Goal: Task Accomplishment & Management: Manage account settings

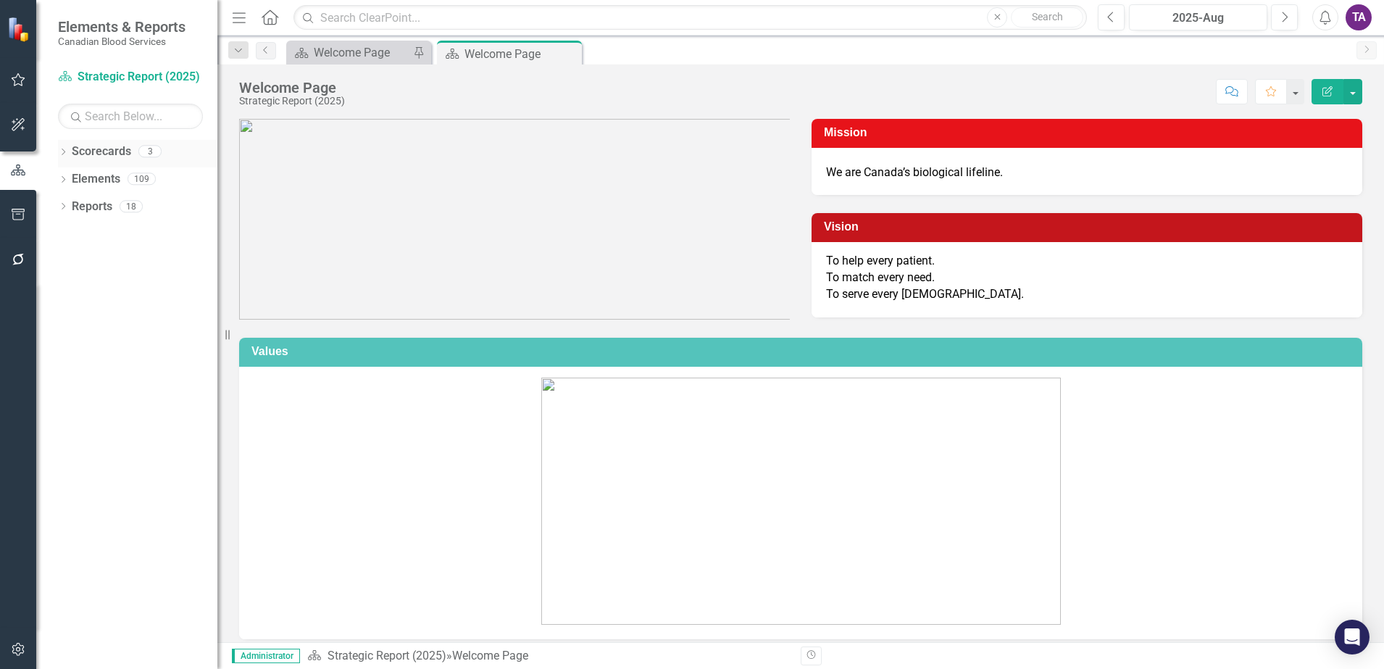
click at [70, 152] on div "Dropdown Scorecards 3" at bounding box center [137, 154] width 159 height 28
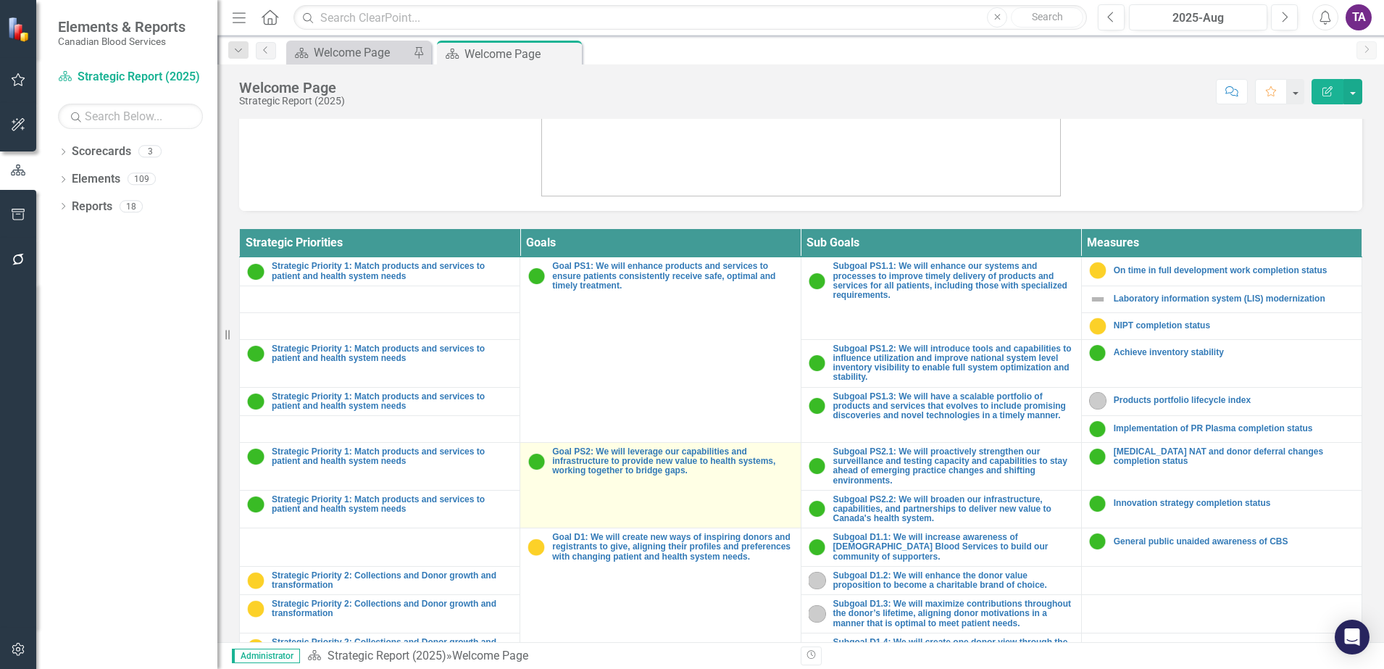
scroll to position [531, 0]
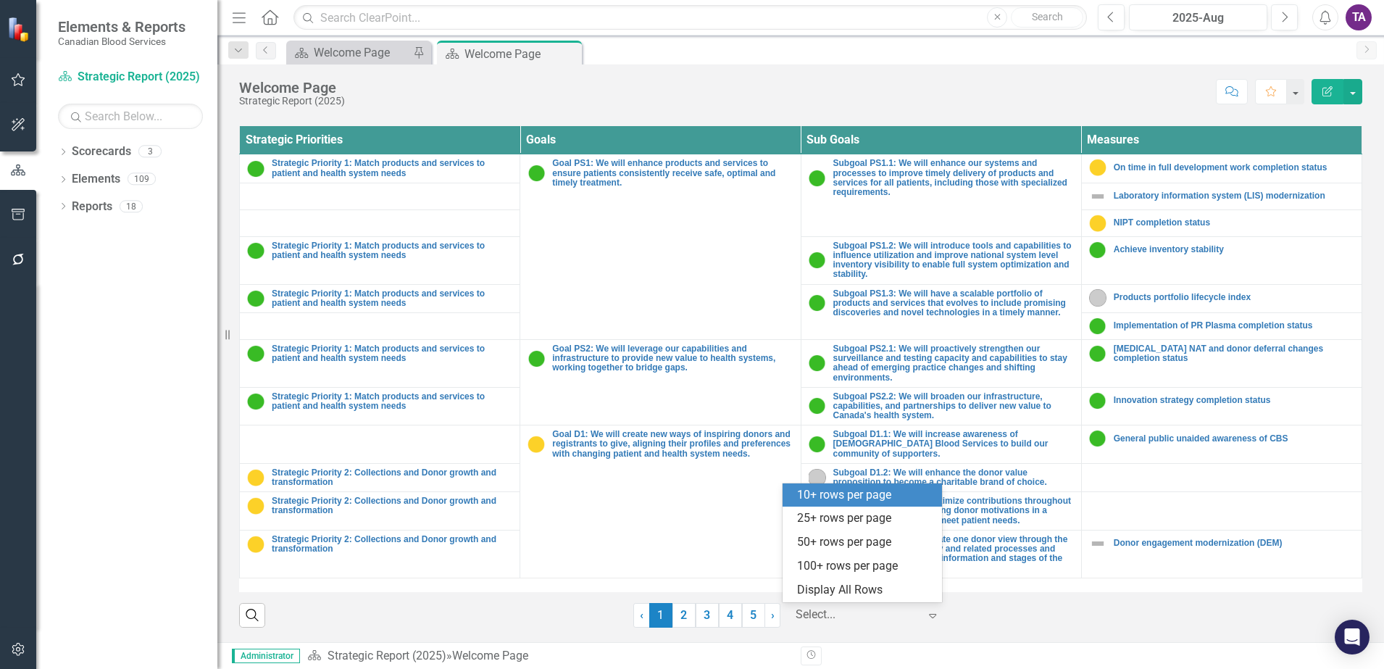
click at [853, 612] on div at bounding box center [857, 615] width 123 height 20
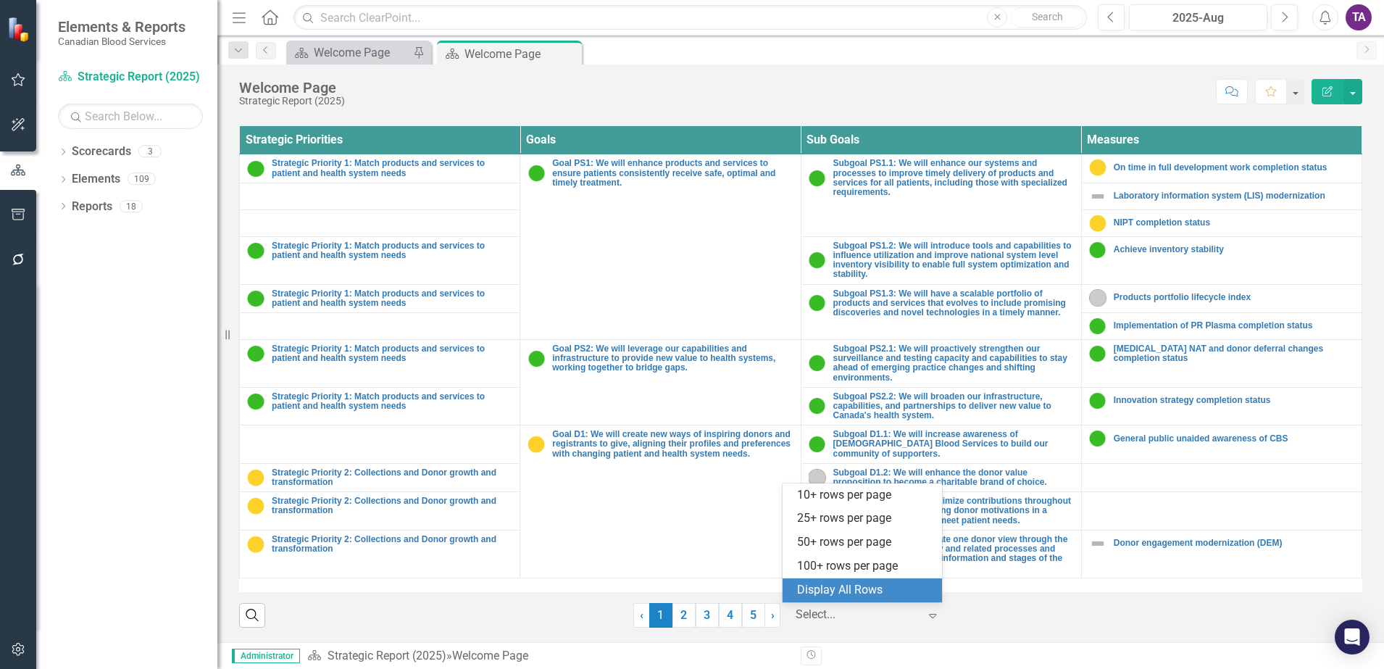
click at [851, 591] on div "Display All Rows" at bounding box center [865, 590] width 136 height 17
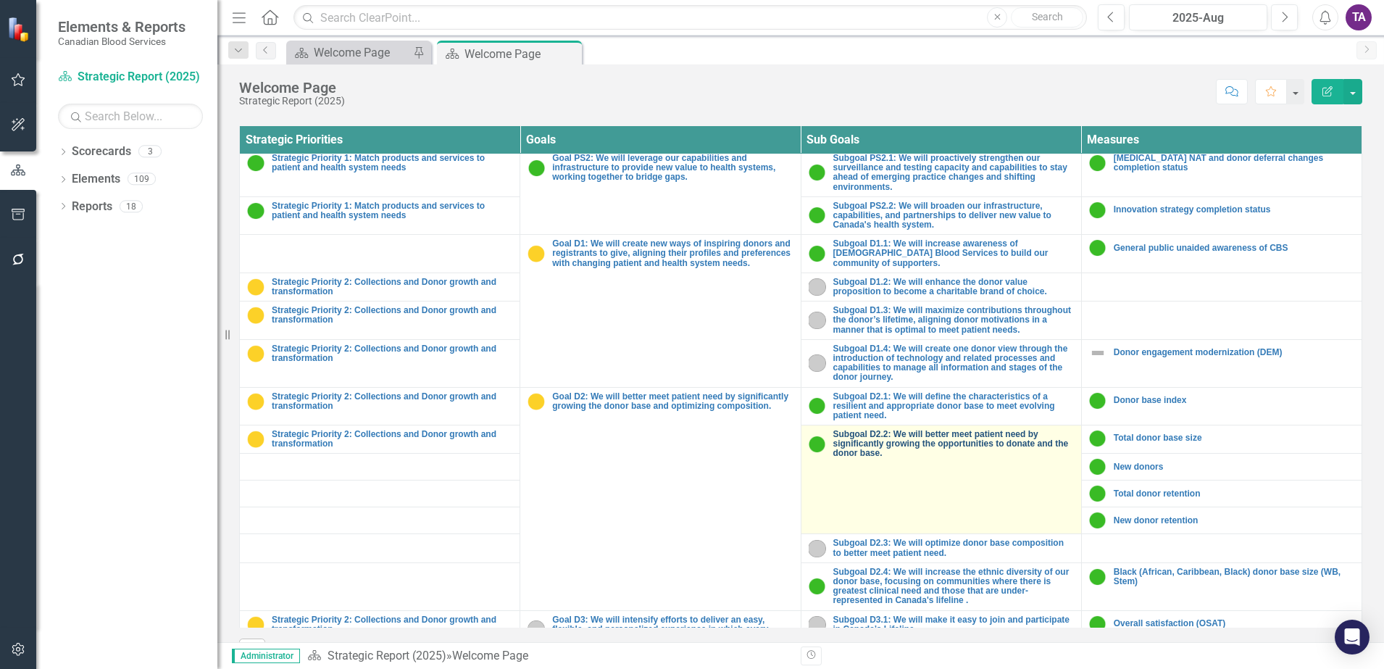
scroll to position [181, 0]
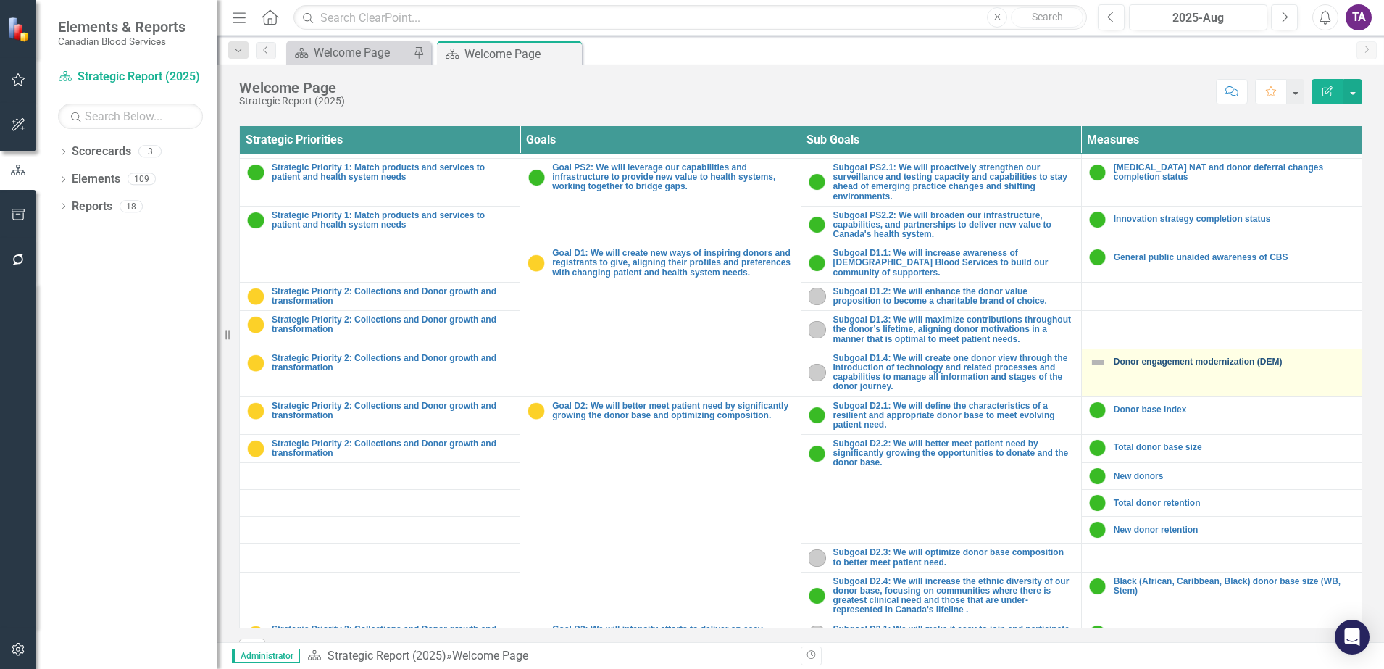
click at [1127, 362] on link "Donor engagement modernization (DEM)" at bounding box center [1234, 361] width 241 height 9
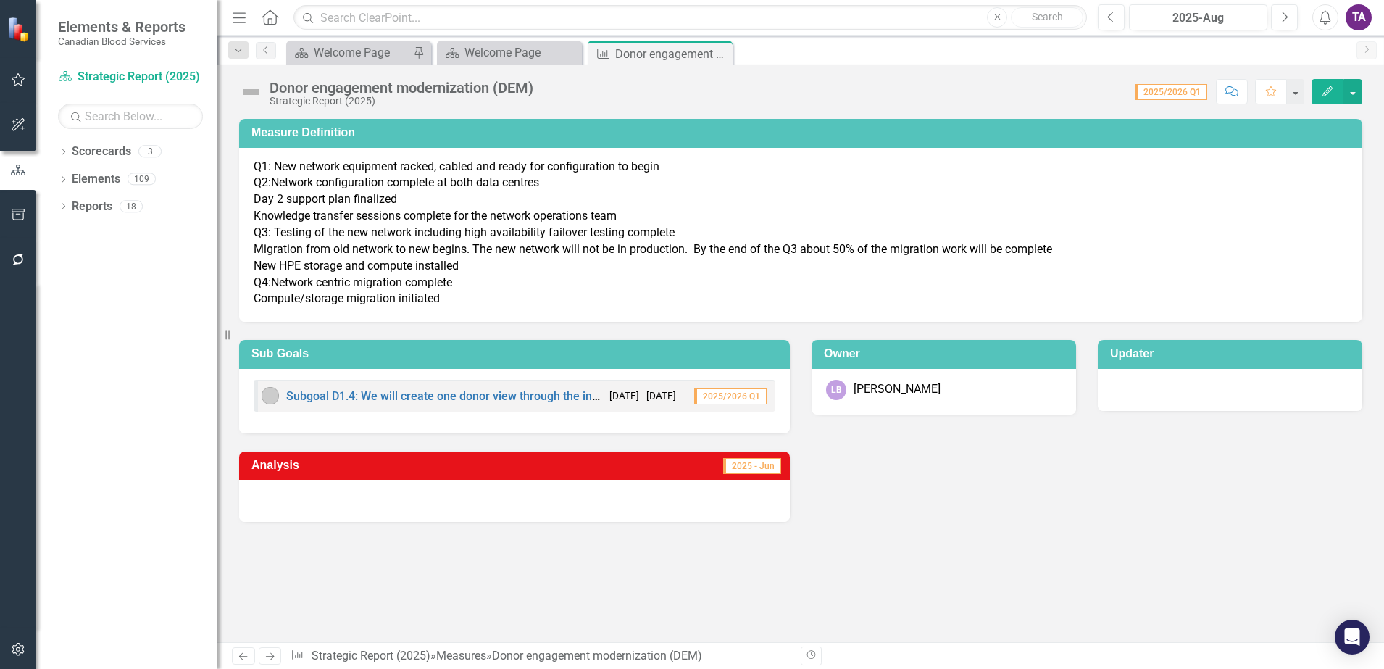
click at [514, 178] on p "Q1: New network equipment racked, cabled and ready for configuration to begin Q…" at bounding box center [801, 233] width 1094 height 149
click at [515, 177] on p "Q1: New network equipment racked, cabled and ready for configuration to begin Q…" at bounding box center [801, 233] width 1094 height 149
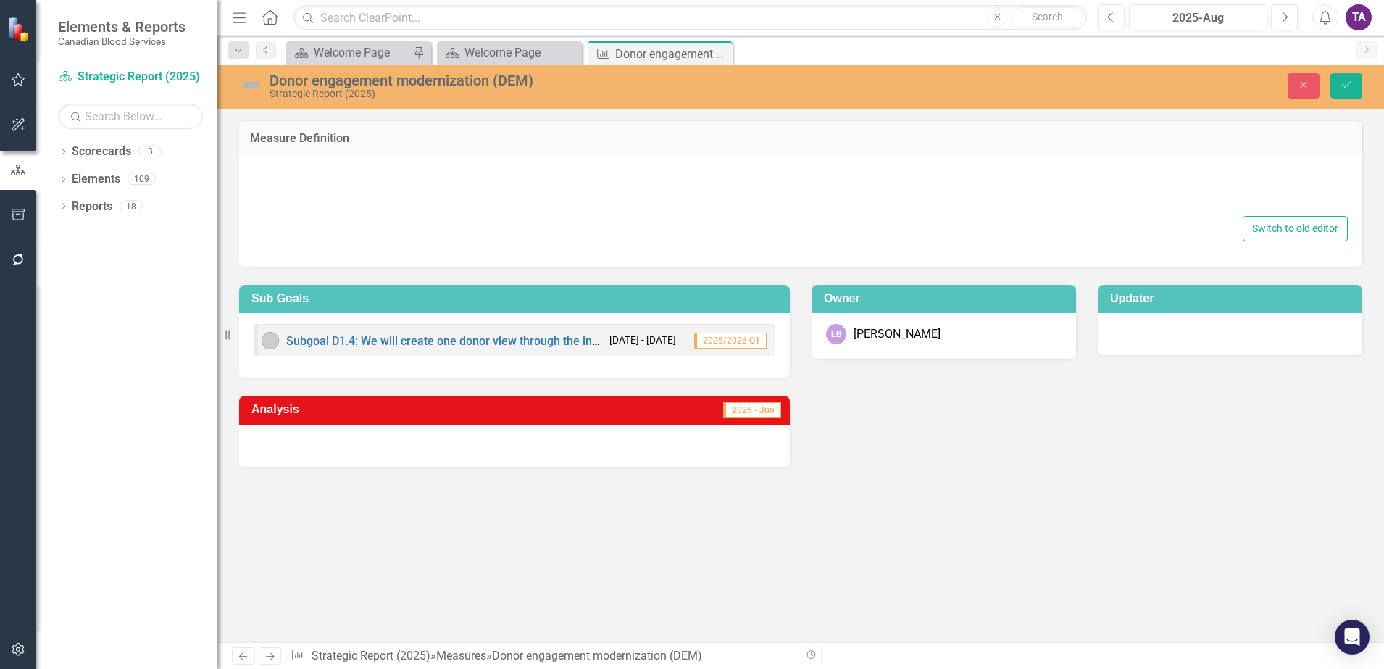
type textarea "<p>Q1: New network equipment racked, cabled and ready for configuration to begi…"
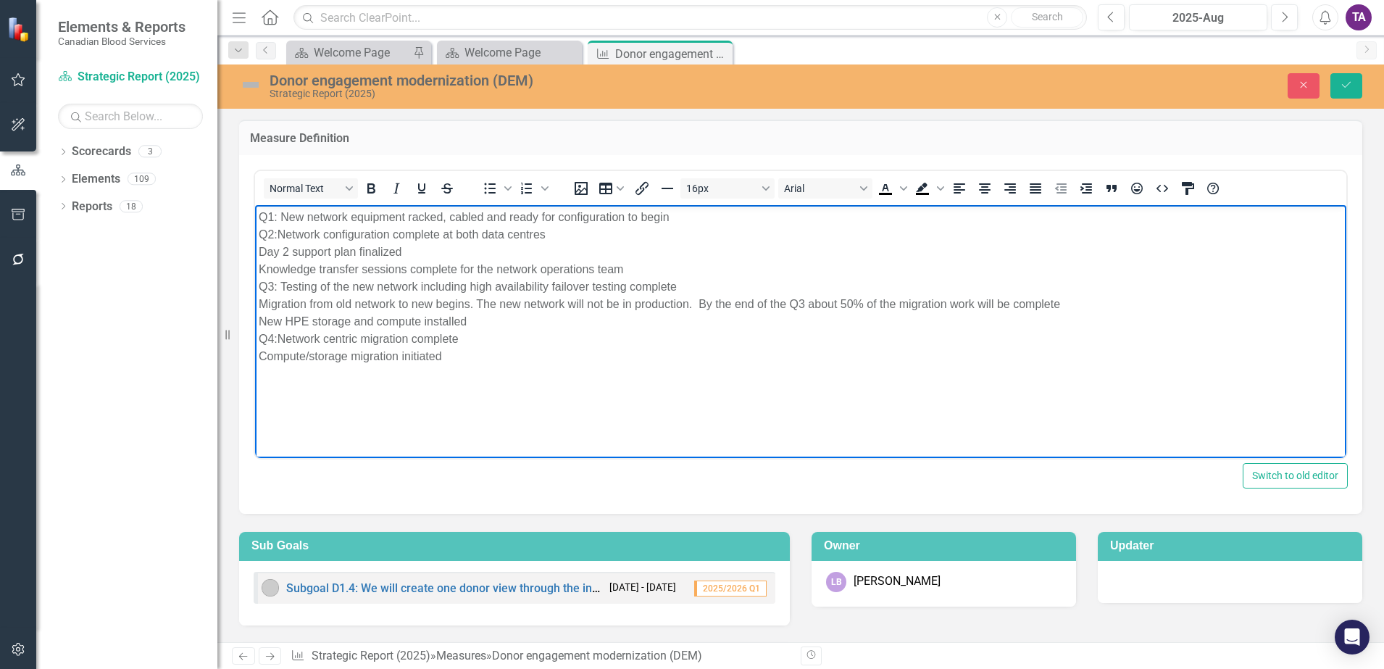
click at [687, 215] on p "Q1: New network equipment racked, cabled and ready for configuration to begin Q…" at bounding box center [801, 286] width 1084 height 157
click at [386, 272] on p "Q1: Select primary and secondary system integrator. Q2:Network configuration co…" at bounding box center [801, 286] width 1084 height 157
drag, startPoint x: 504, startPoint y: 258, endPoint x: 338, endPoint y: 238, distance: 167.2
click at [338, 238] on p "Q1: Select primary and secondary system integrator. Q2:Network configuration co…" at bounding box center [801, 286] width 1084 height 157
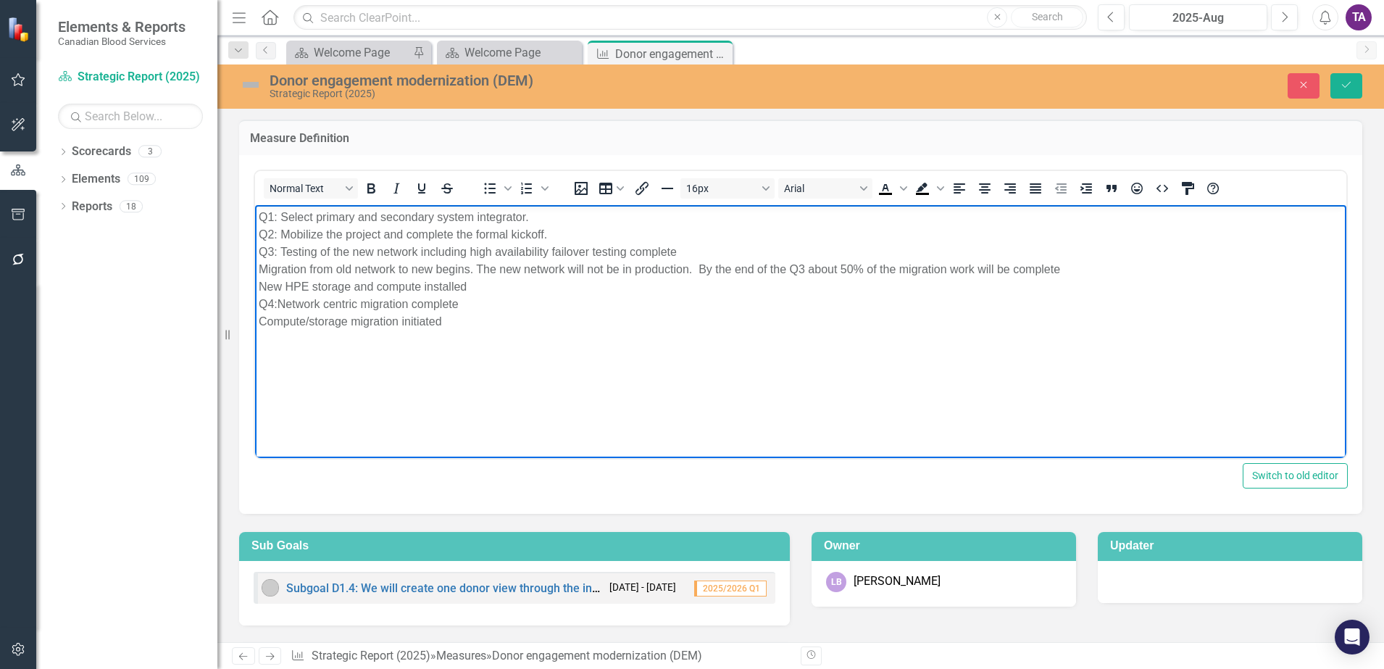
click at [328, 264] on p "Q1: Select primary and secondary system integrator. Q2: Mobilize the project an…" at bounding box center [801, 269] width 1084 height 122
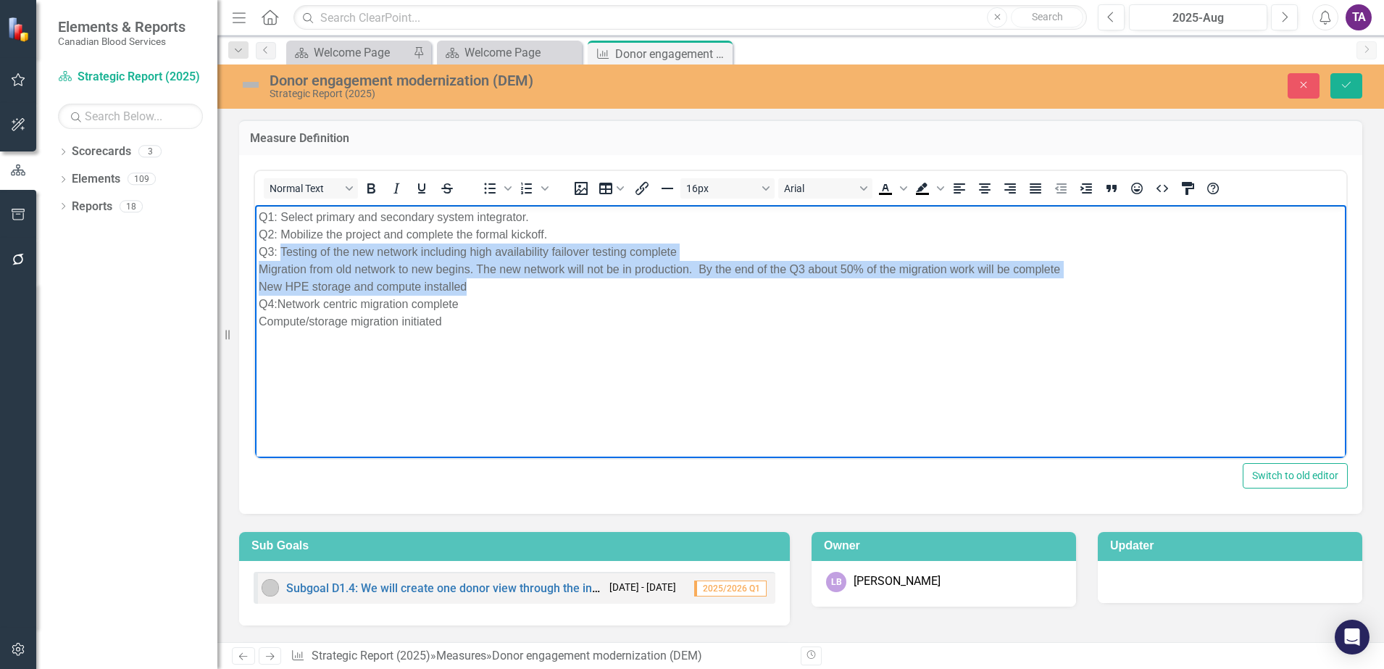
drag, startPoint x: 454, startPoint y: 286, endPoint x: 280, endPoint y: 256, distance: 176.4
click at [280, 256] on p "Q1: Select primary and secondary system integrator. Q2: Mobilize the project an…" at bounding box center [801, 269] width 1084 height 122
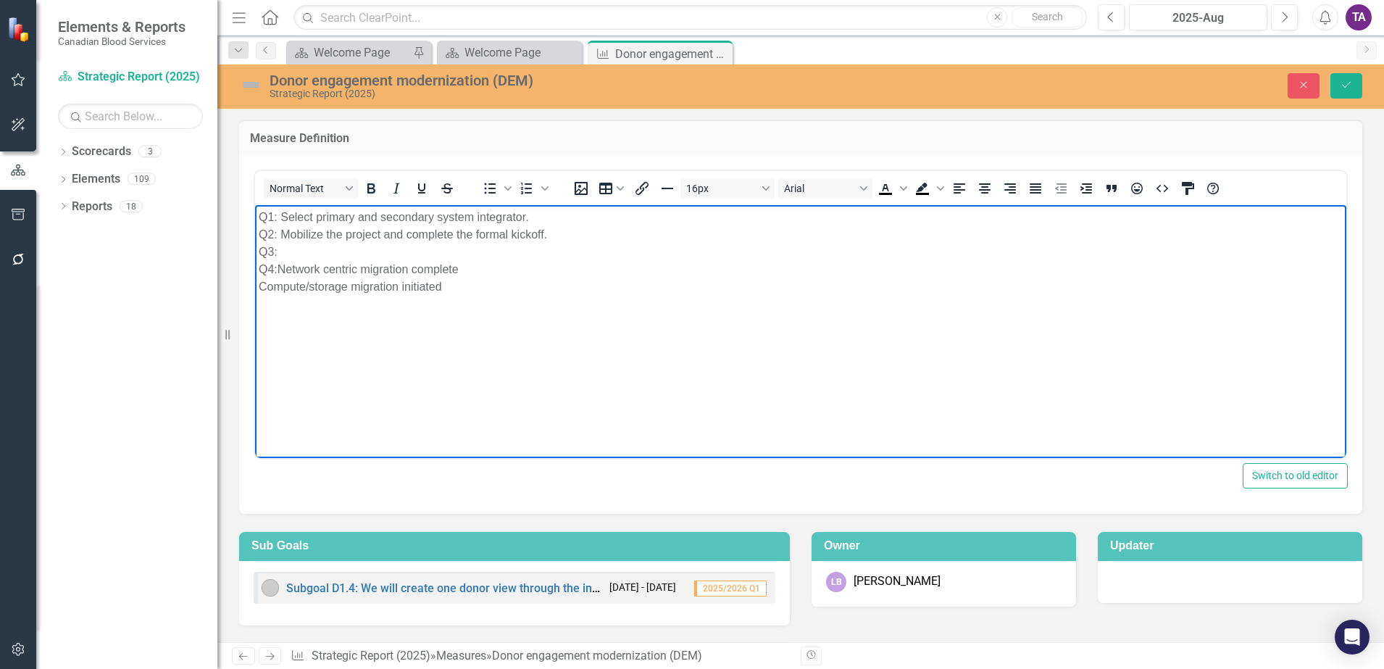
click at [281, 218] on p "Q1: Select primary and secondary system integrator. Q2: Mobilize the project an…" at bounding box center [801, 251] width 1084 height 87
click at [505, 189] on icon "Bullet list" at bounding box center [507, 188] width 7 height 7
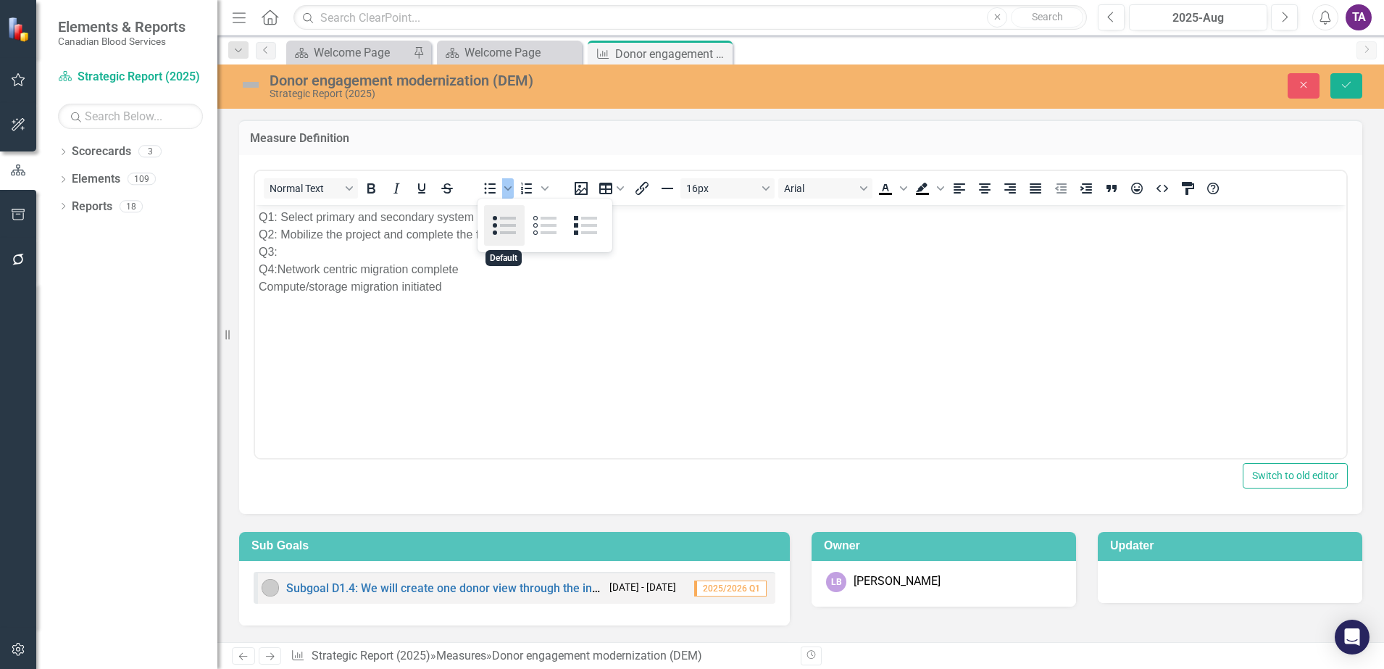
click at [498, 225] on div "Default" at bounding box center [504, 225] width 41 height 41
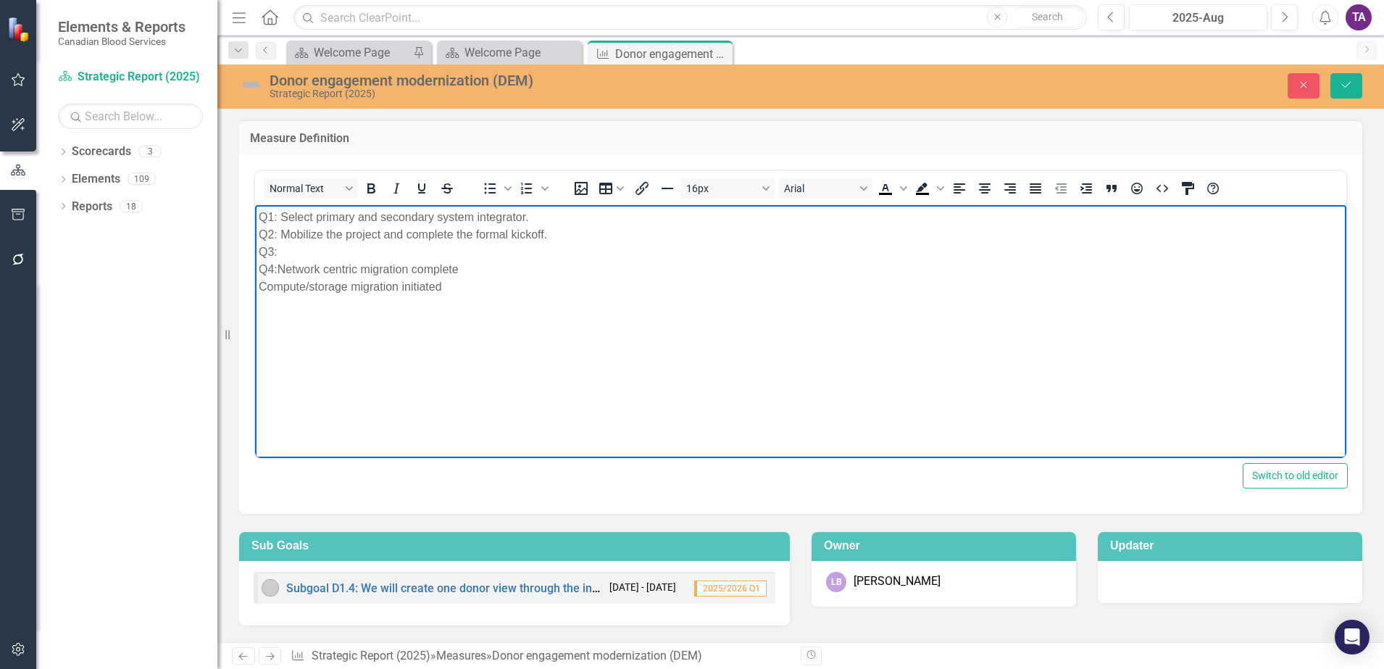
click at [350, 244] on p "Q1: Select primary and secondary system integrator. Q2: Mobilize the project an…" at bounding box center [801, 251] width 1084 height 87
click at [345, 254] on p "Q1: Select primary and secondary system integrator. Q2: Mobilize the project an…" at bounding box center [801, 251] width 1084 height 87
drag, startPoint x: 280, startPoint y: 212, endPoint x: 304, endPoint y: 221, distance: 25.4
click at [283, 213] on p "Q1: Select primary and secondary system integrator. Q2: Mobilize the project an…" at bounding box center [801, 251] width 1084 height 87
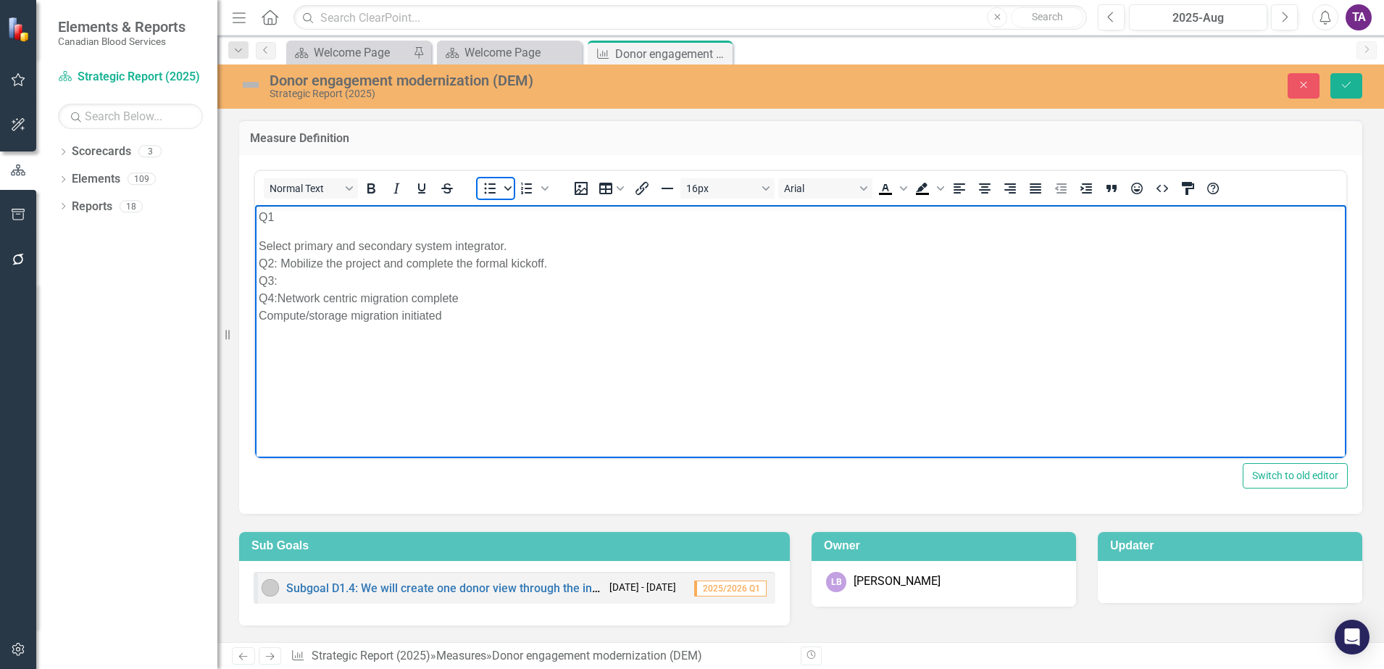
click at [504, 192] on span "Bullet list" at bounding box center [508, 188] width 12 height 20
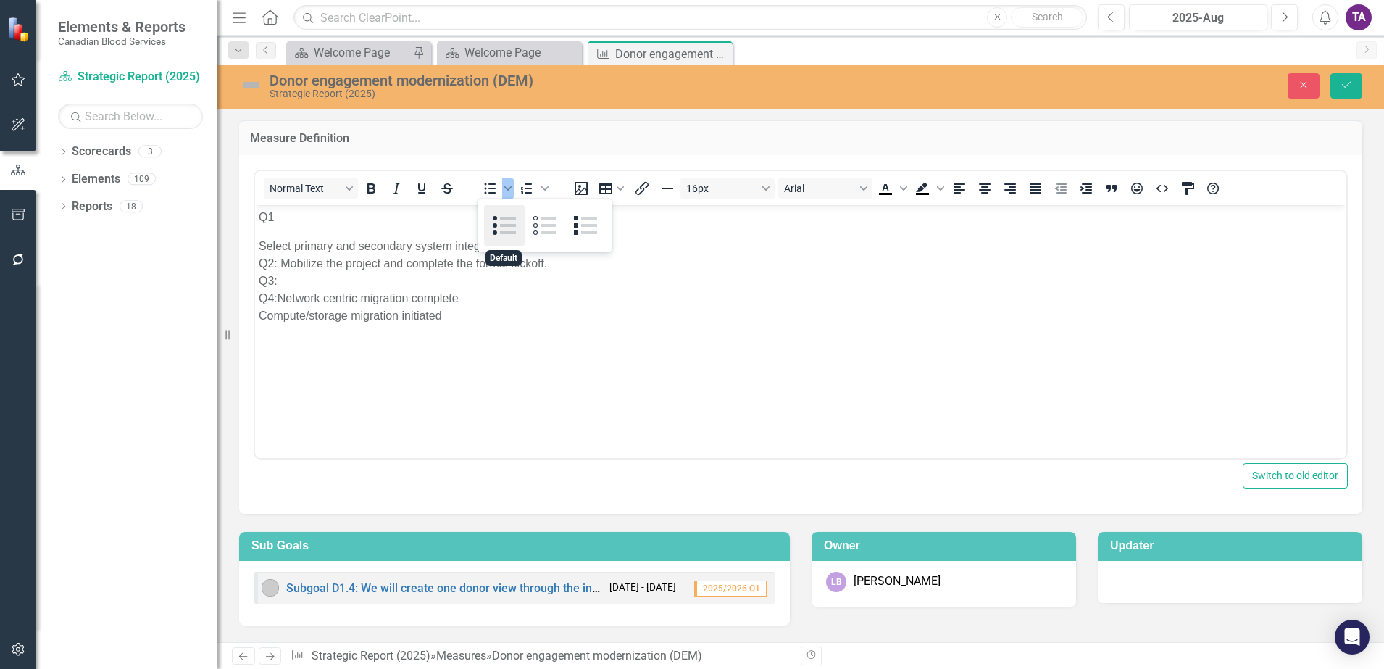
drag, startPoint x: 505, startPoint y: 229, endPoint x: 249, endPoint y: 24, distance: 327.8
click at [505, 229] on div "Default" at bounding box center [504, 225] width 41 height 41
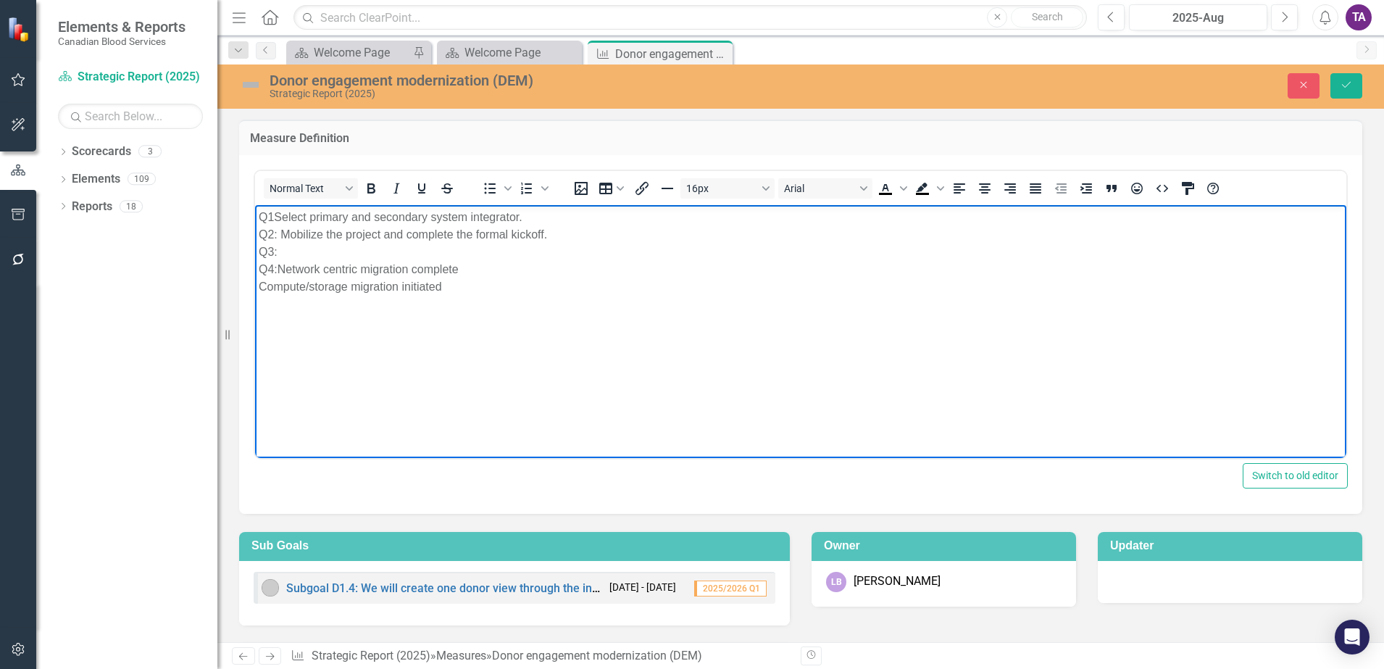
click at [321, 257] on p "Q1Select primary and secondary system integrator. Q2: Mobilize the project and …" at bounding box center [801, 251] width 1084 height 87
click at [570, 249] on p "Q1Select primary and secondary system integrator. Q2: Mobilize the project and …" at bounding box center [801, 234] width 1084 height 52
click at [605, 256] on p "Q1Select primary and secondary system integrator. Q2: Mobilize the project and …" at bounding box center [801, 234] width 1084 height 52
click at [401, 240] on p "Q1Select primary and secondary system integrator. Q2: Mobilize the project and …" at bounding box center [801, 234] width 1084 height 52
click at [293, 248] on p "Q1Select primary and secondary system integrator. Q2: Mobilize the project and …" at bounding box center [801, 234] width 1084 height 52
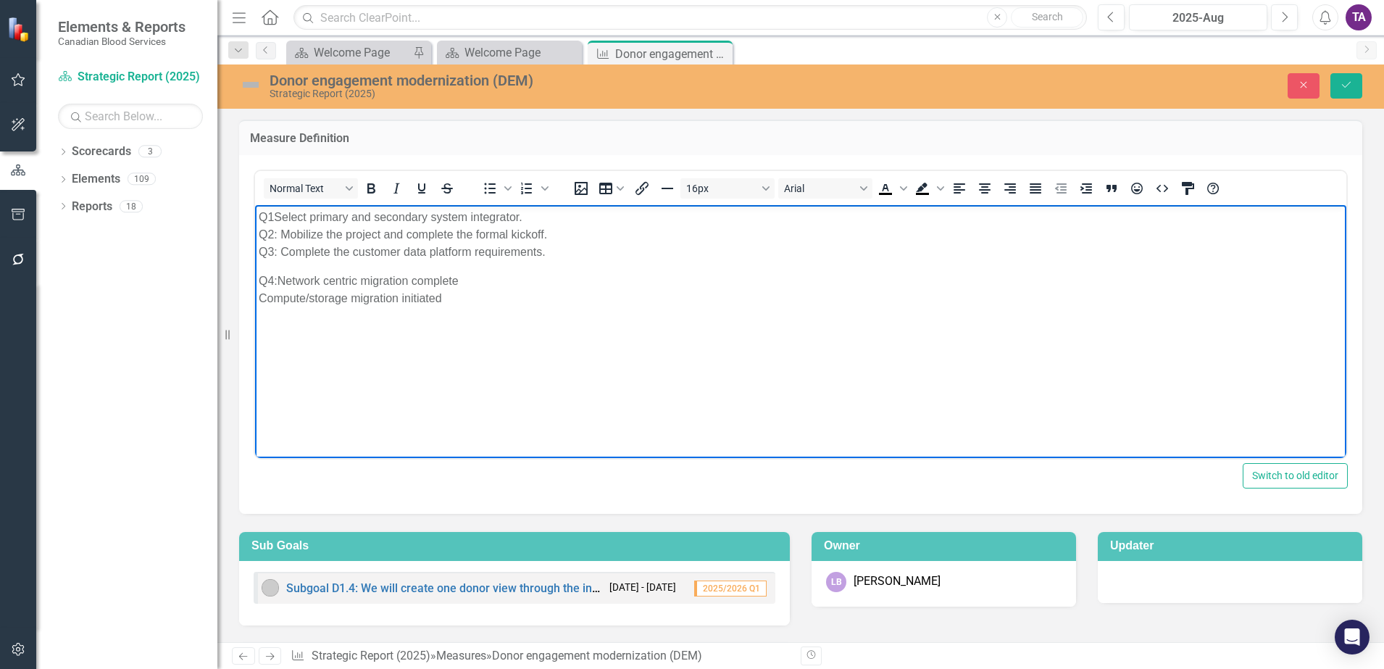
drag, startPoint x: 298, startPoint y: 236, endPoint x: 304, endPoint y: 251, distance: 15.9
click at [299, 240] on p "Q1Select primary and secondary system integrator. Q2: Mobilize the project and …" at bounding box center [801, 234] width 1084 height 52
click at [306, 259] on p "Q1Select primary and secondary system integrator. Q2: Mobilize the project and …" at bounding box center [801, 234] width 1084 height 52
click at [337, 270] on body "Q1Select primary and secondary system integrator. Q2: Mobilize the project and …" at bounding box center [800, 312] width 1091 height 217
click at [938, 188] on icon "Background color Black" at bounding box center [940, 188] width 7 height 7
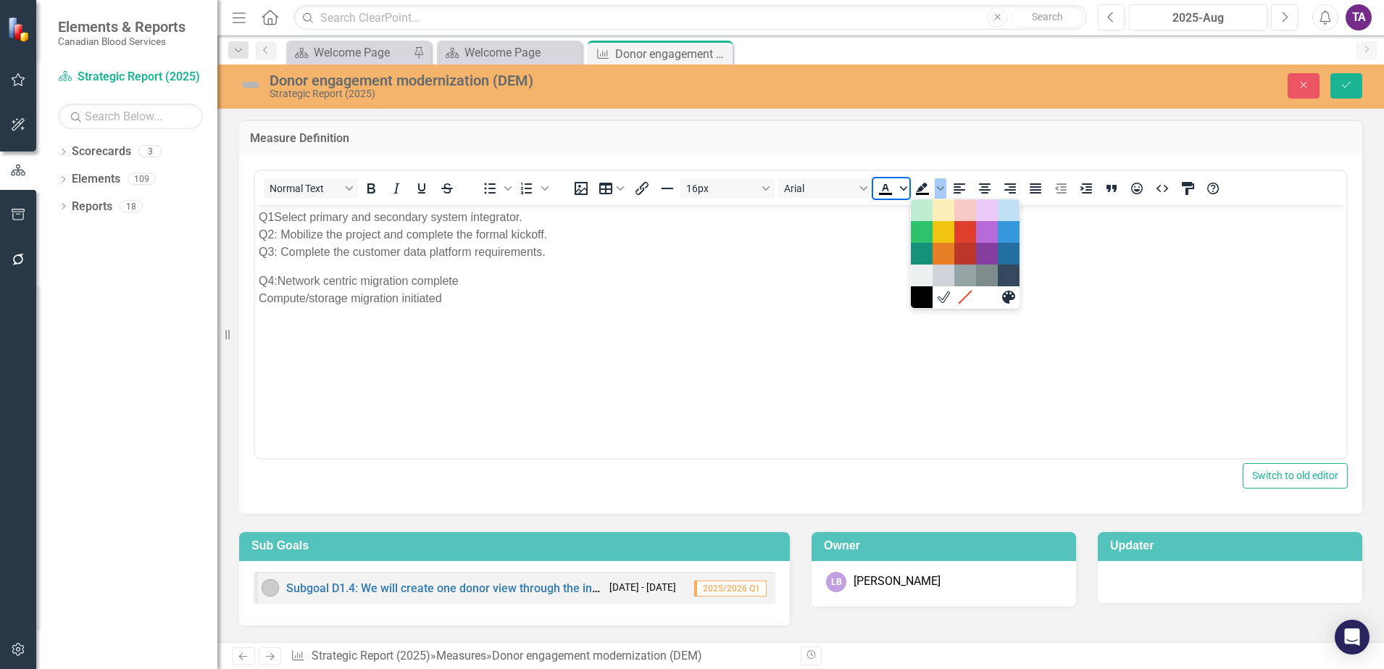
click at [902, 188] on icon "Text color Black" at bounding box center [903, 188] width 7 height 4
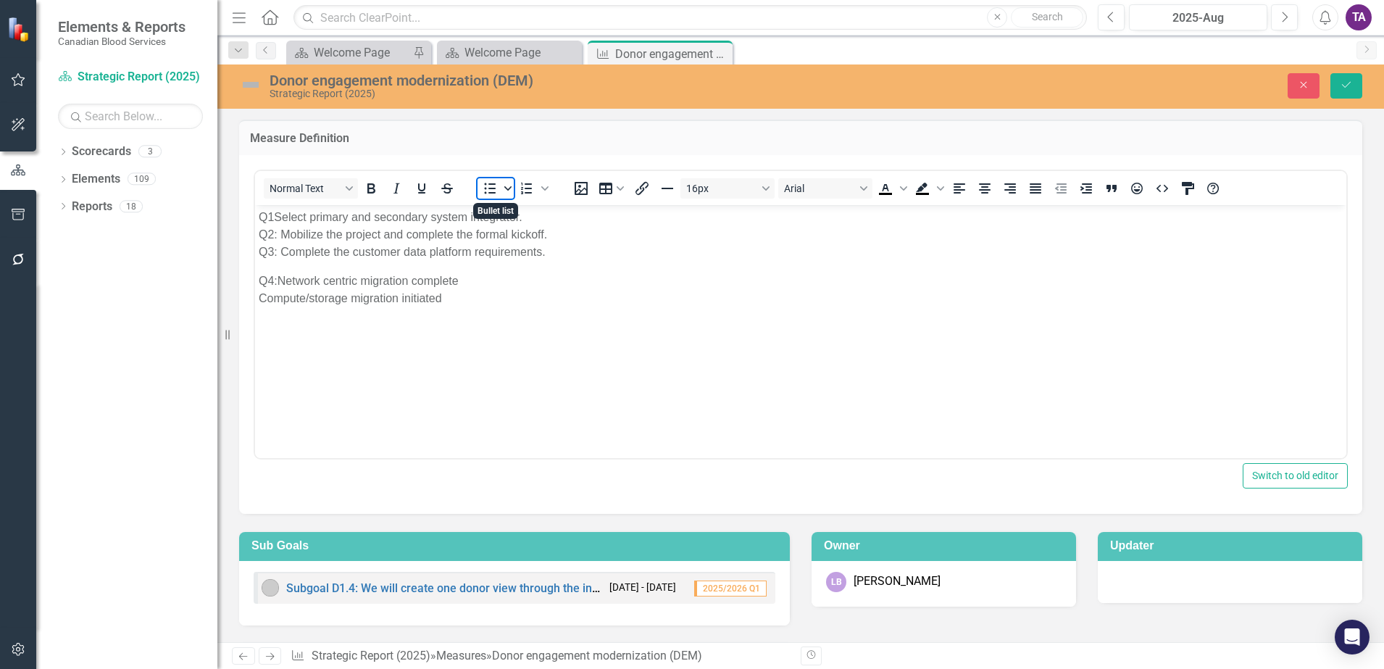
click at [511, 188] on icon "Bullet list" at bounding box center [507, 188] width 7 height 7
click at [501, 222] on div "Default" at bounding box center [504, 225] width 41 height 41
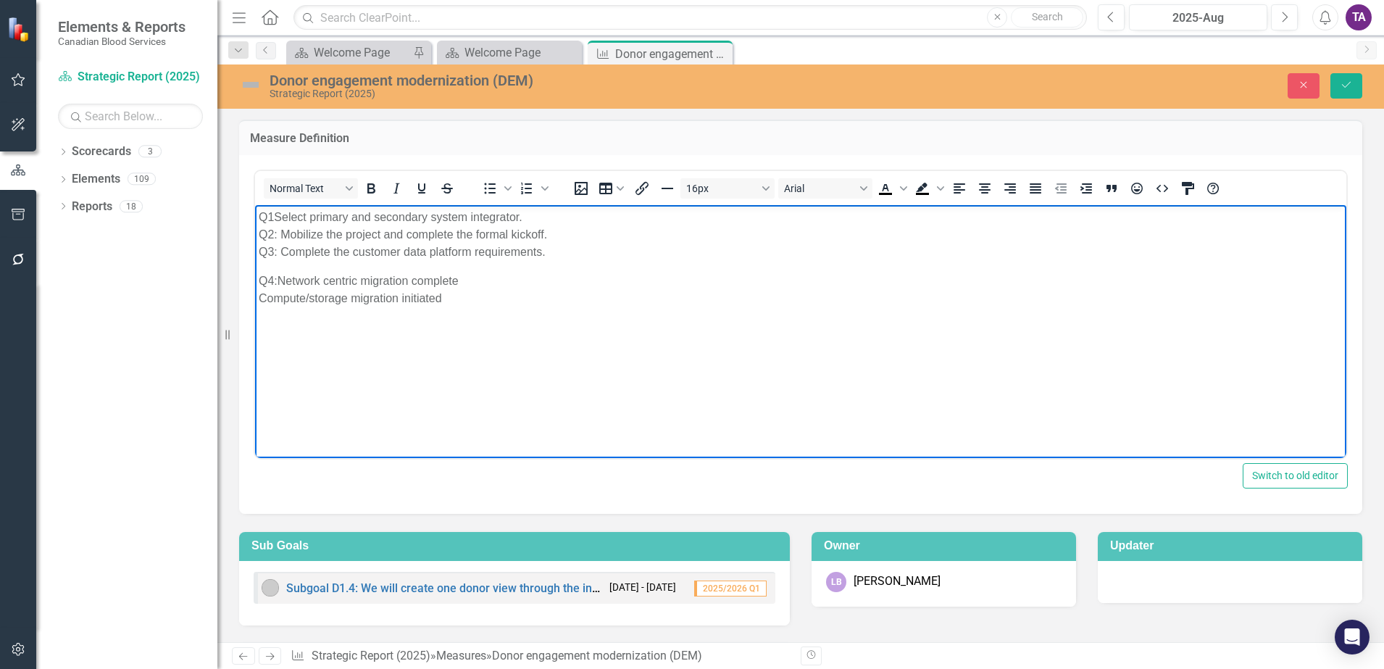
click at [552, 252] on p "Q1Select primary and secondary system integrator. Q2: Mobilize the project and …" at bounding box center [801, 234] width 1084 height 52
click at [468, 367] on body "Q1Select primary and secondary system integrator. Q2: Mobilize the project and …" at bounding box center [800, 312] width 1091 height 217
drag, startPoint x: 406, startPoint y: 322, endPoint x: 320, endPoint y: 314, distance: 85.9
click at [320, 314] on p "Q4:Network centric migration complete Compute/storage migration initiated" at bounding box center [801, 318] width 1084 height 35
click at [569, 305] on p "Q4: Complete procurement for SAP CX (SAP Sales & Service Cloud)" at bounding box center [801, 309] width 1084 height 17
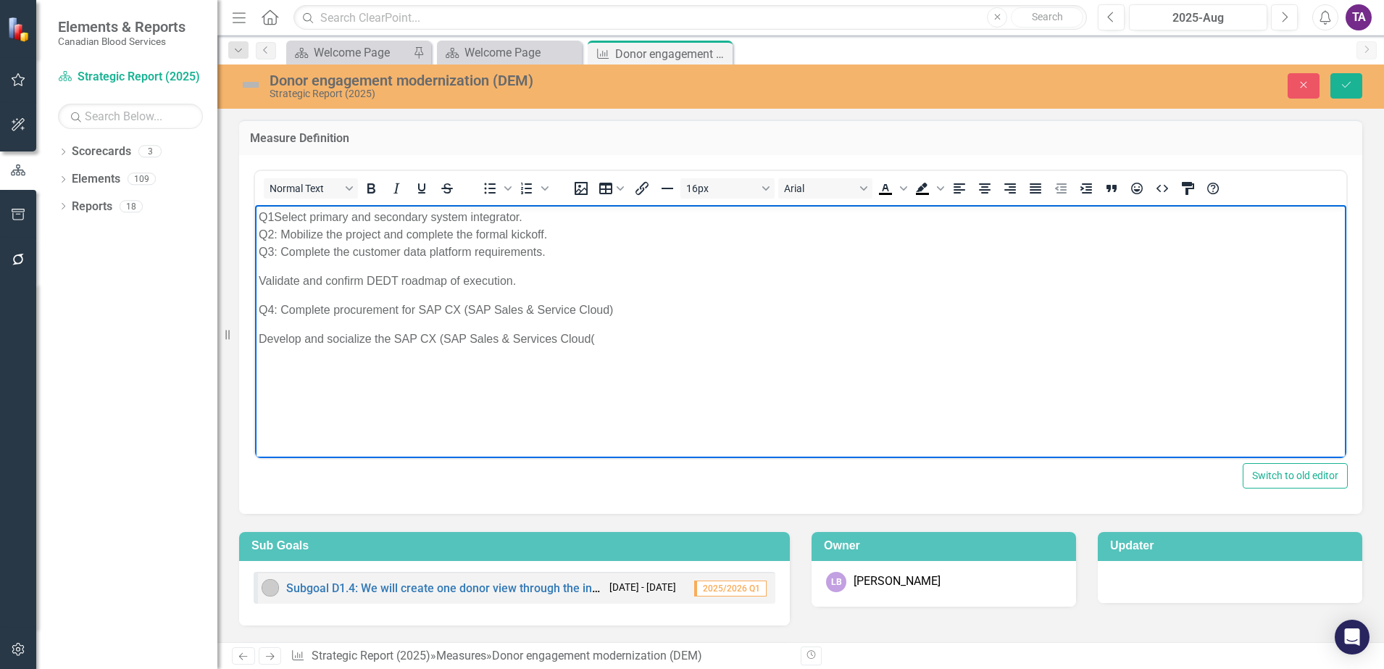
click at [575, 308] on p "Q4: Complete procurement for SAP CX (SAP Sales & Service Cloud)" at bounding box center [801, 309] width 1084 height 17
drag, startPoint x: 609, startPoint y: 339, endPoint x: 627, endPoint y: 355, distance: 24.1
click at [609, 339] on p "Develop and socialize the SAP CX (SAP Sales & Services Cloud(" at bounding box center [801, 338] width 1084 height 17
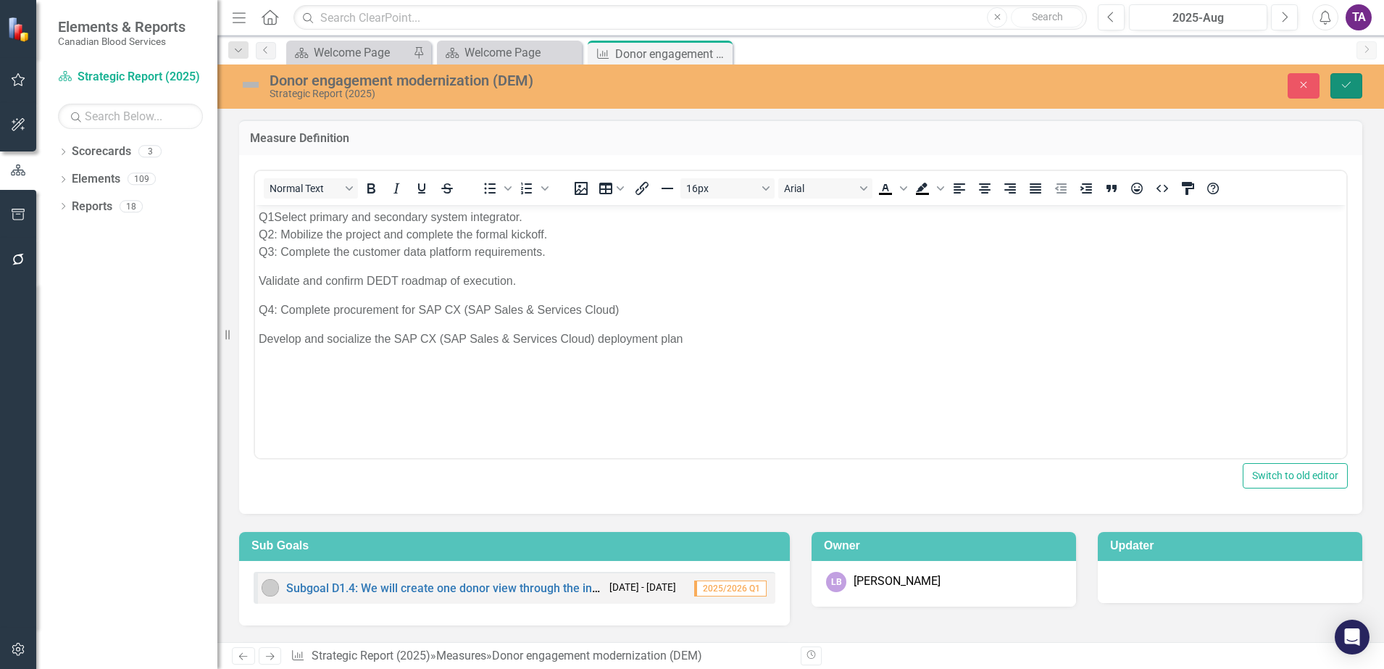
click at [1351, 86] on icon "Save" at bounding box center [1346, 85] width 13 height 10
